Goal: Task Accomplishment & Management: Complete application form

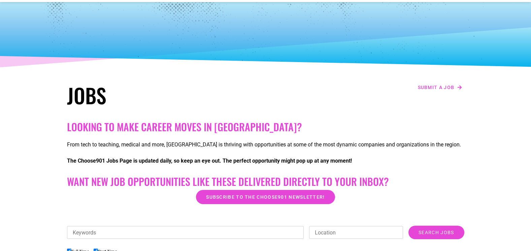
scroll to position [101, 0]
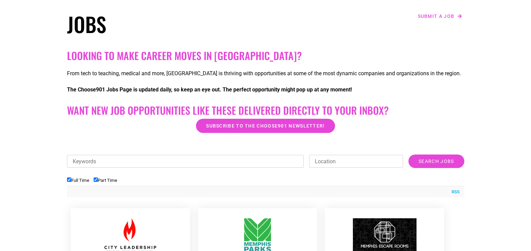
click at [201, 157] on input "Keywords" at bounding box center [185, 161] width 237 height 13
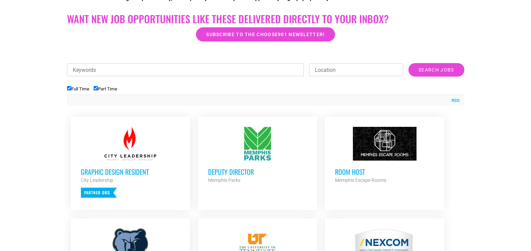
scroll to position [202, 0]
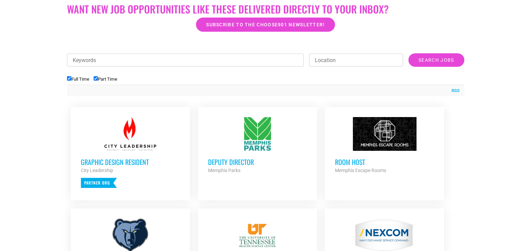
click at [152, 153] on div "Graphic Design Resident City Leadership Partner Org" at bounding box center [130, 169] width 99 height 37
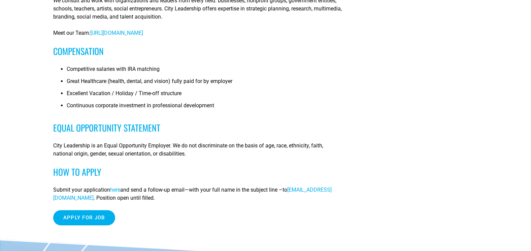
scroll to position [505, 0]
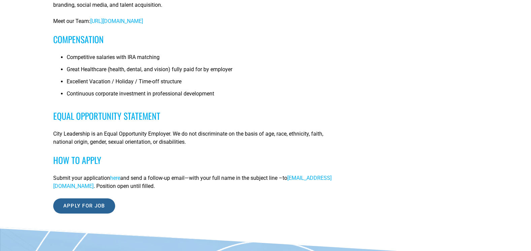
click at [95, 208] on input "Apply for job" at bounding box center [84, 205] width 62 height 15
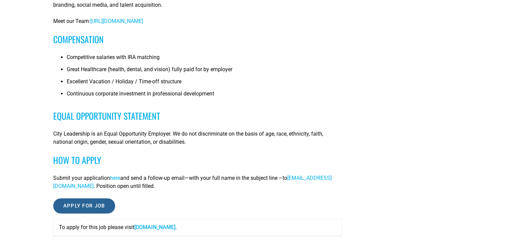
click at [94, 205] on input "Apply for job" at bounding box center [84, 205] width 62 height 15
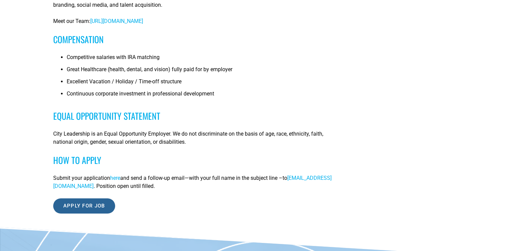
click at [94, 205] on input "Apply for job" at bounding box center [84, 205] width 62 height 15
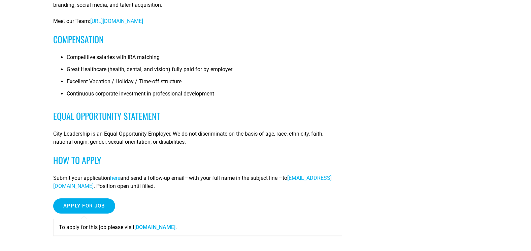
click at [148, 227] on link "airtable.com" at bounding box center [154, 227] width 41 height 6
